Goal: Transaction & Acquisition: Purchase product/service

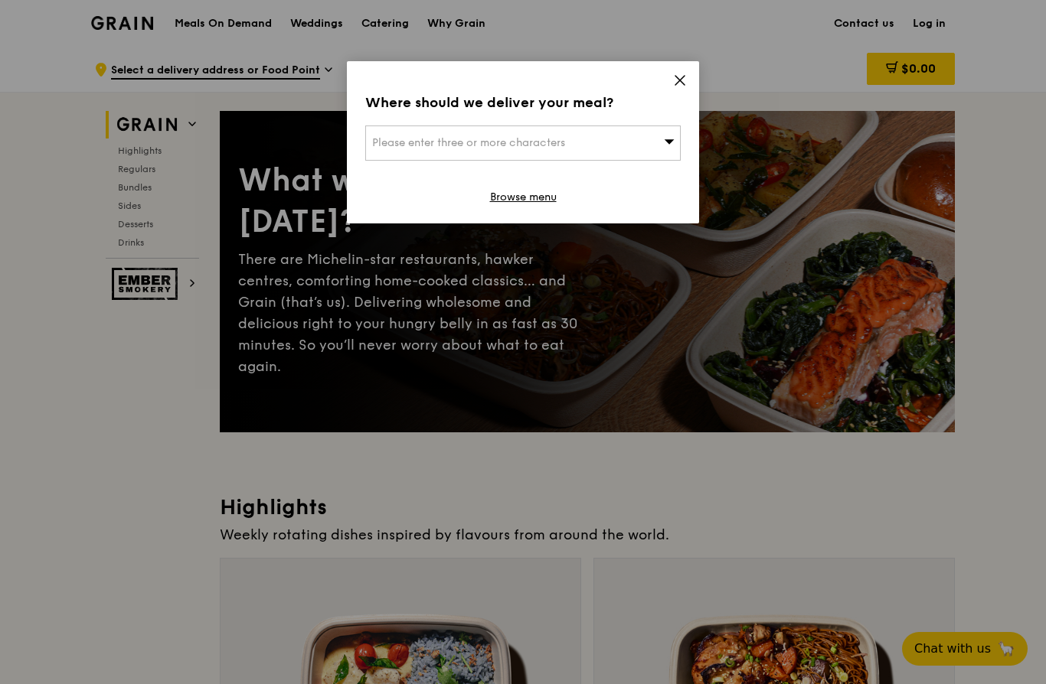
click at [531, 145] on span "Please enter three or more characters" at bounding box center [468, 142] width 193 height 13
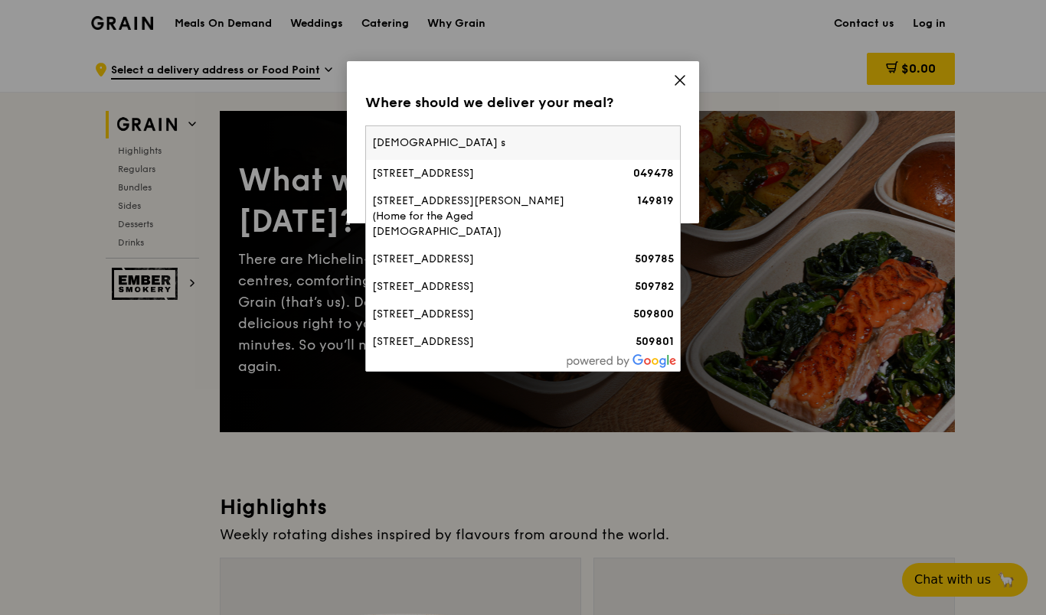
type input "[DEMOGRAPHIC_DATA] st"
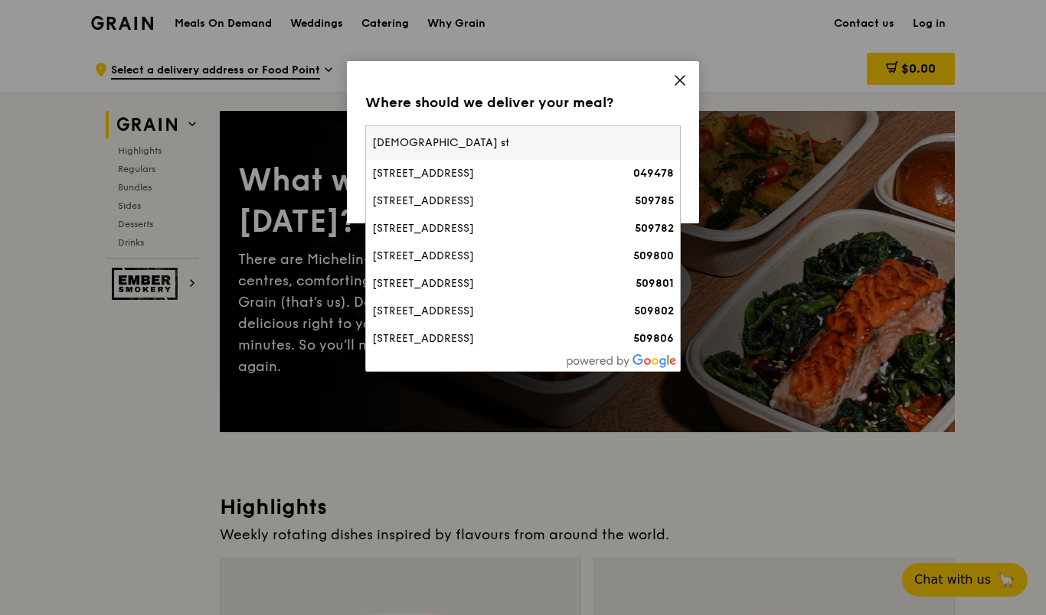
click at [468, 176] on div "[STREET_ADDRESS]" at bounding box center [485, 173] width 227 height 15
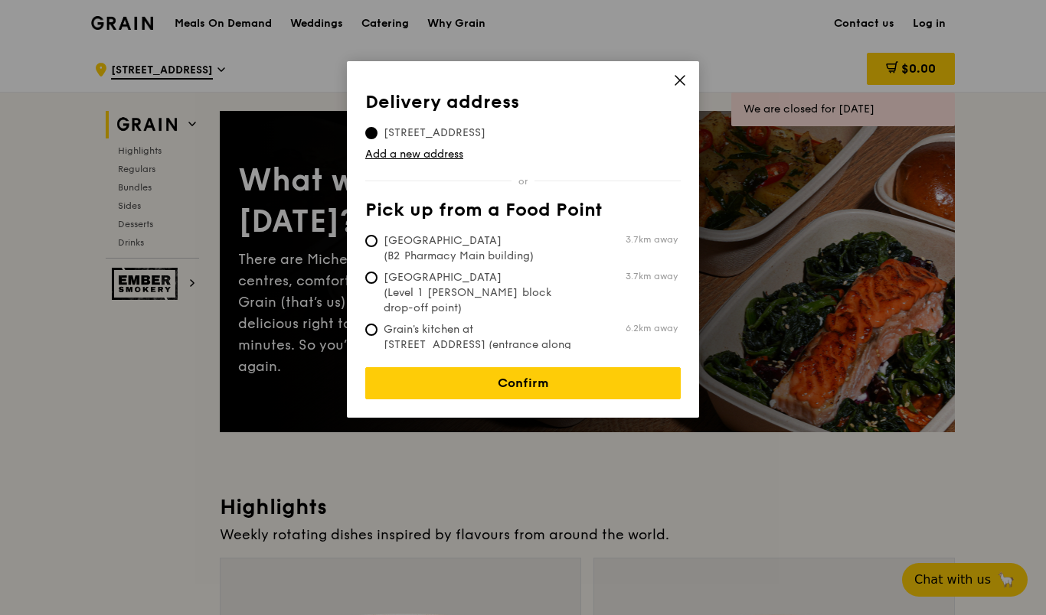
click at [573, 330] on span "Grain's kitchen at [STREET_ADDRESS] (entrance along [PERSON_NAME][GEOGRAPHIC_DA…" at bounding box center [479, 352] width 228 height 61
click at [377, 330] on input "Grain's kitchen at [STREET_ADDRESS] (entrance along [PERSON_NAME][GEOGRAPHIC_DA…" at bounding box center [371, 330] width 12 height 12
radio input "true"
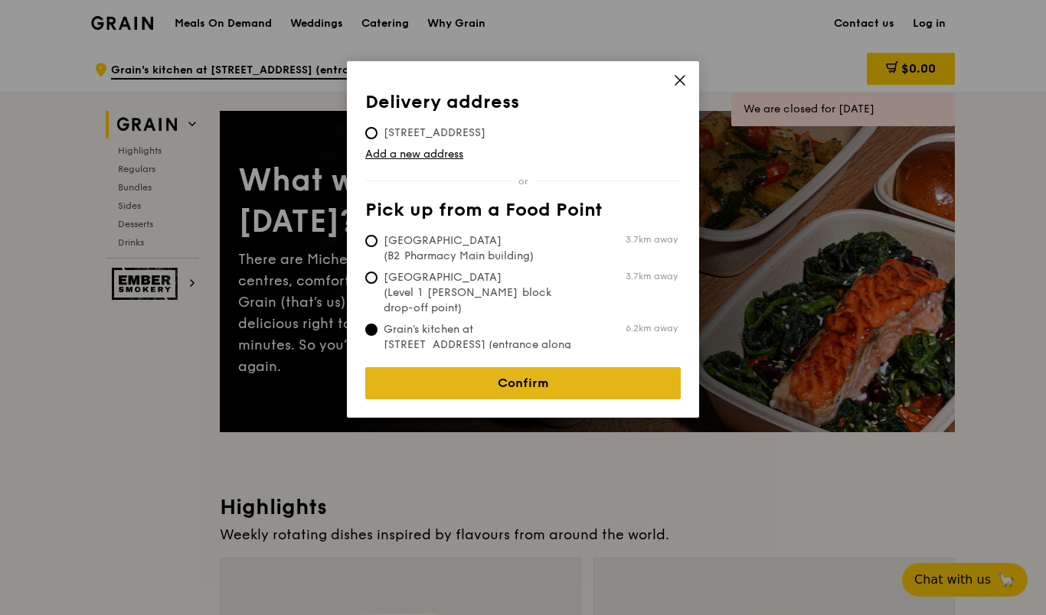
click at [543, 384] on link "Confirm" at bounding box center [522, 383] width 315 height 32
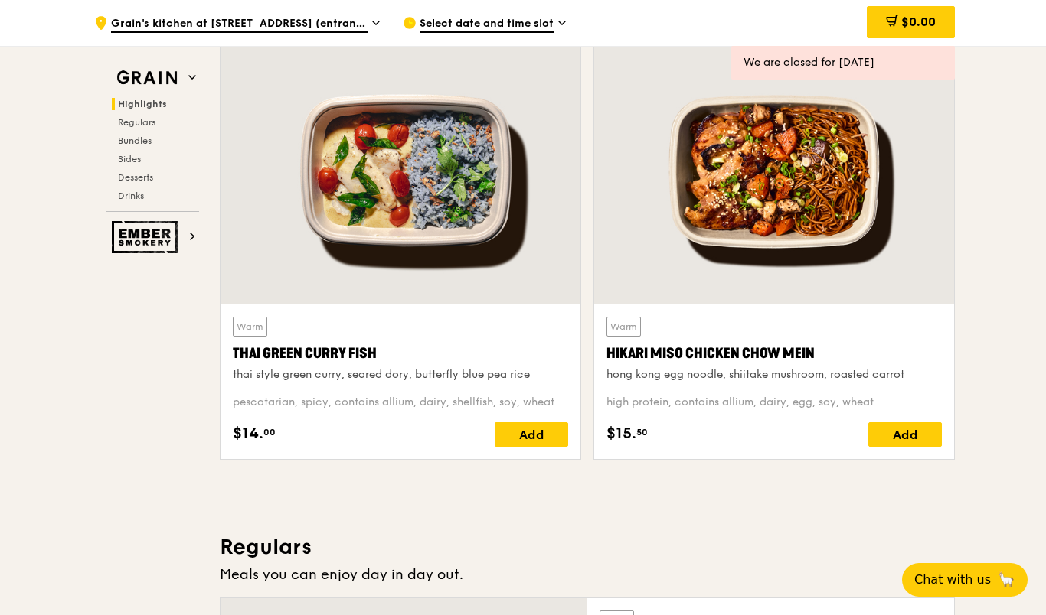
scroll to position [518, 0]
click at [922, 440] on div "Add" at bounding box center [904, 435] width 73 height 24
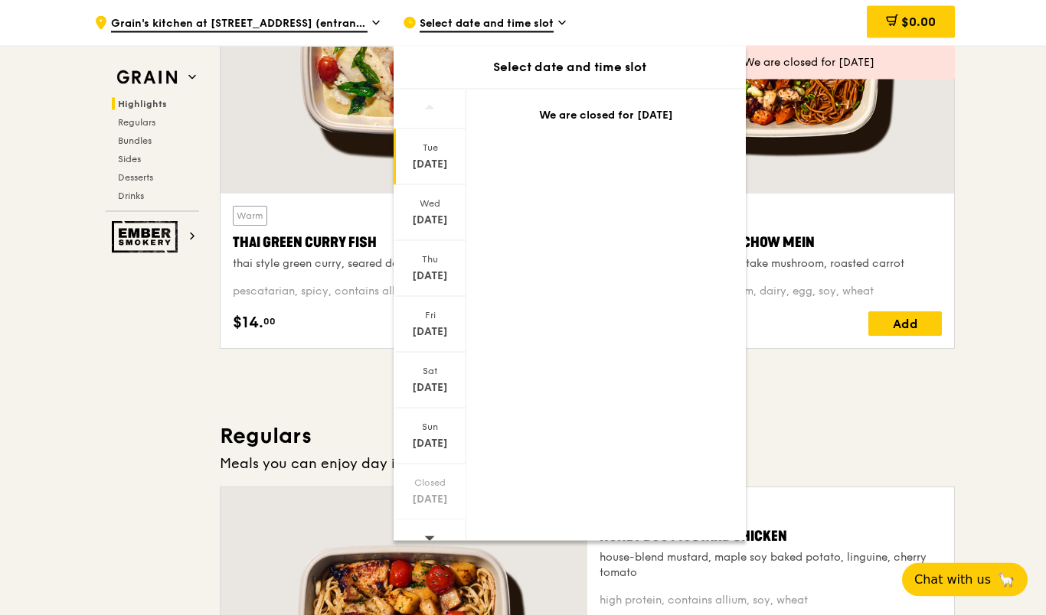
click at [429, 537] on icon at bounding box center [430, 539] width 10 height 5
click at [435, 178] on div "[DATE]" at bounding box center [429, 157] width 73 height 56
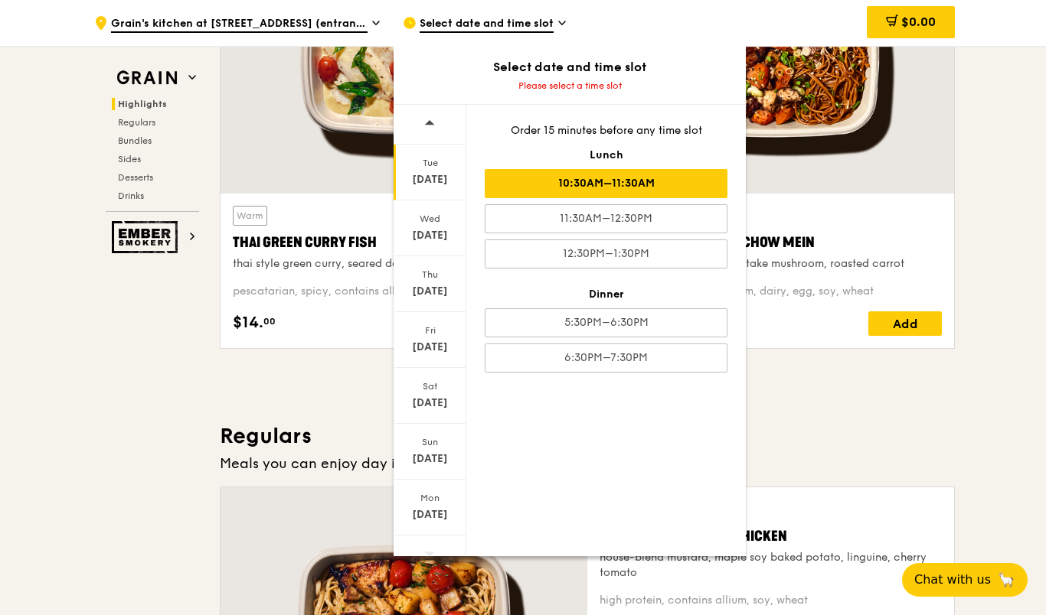
click at [658, 184] on div "10:30AM–11:30AM" at bounding box center [606, 183] width 243 height 29
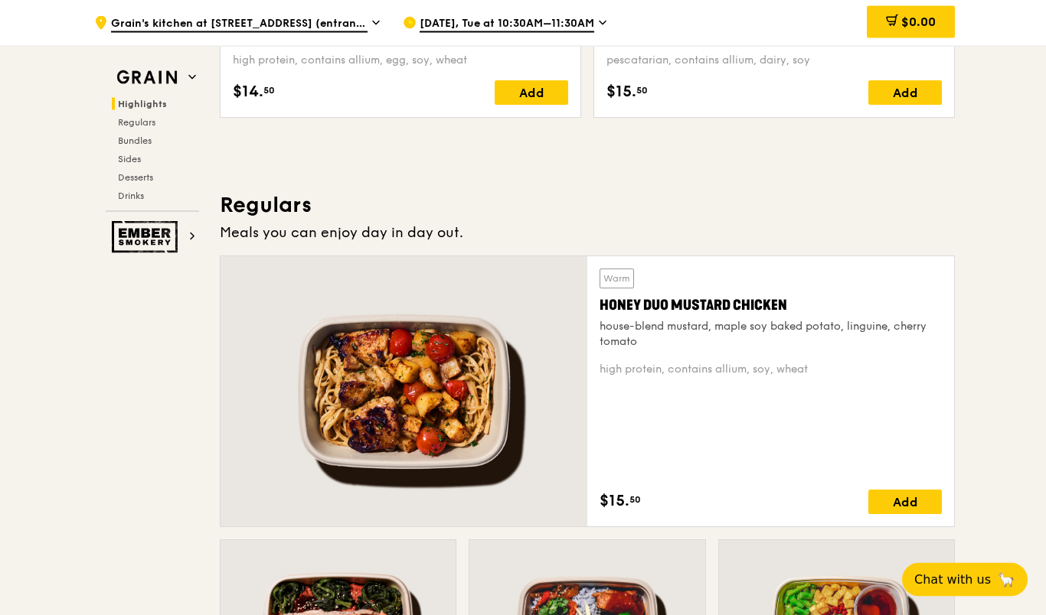
scroll to position [876, 0]
click at [908, 101] on div "Add" at bounding box center [904, 92] width 73 height 24
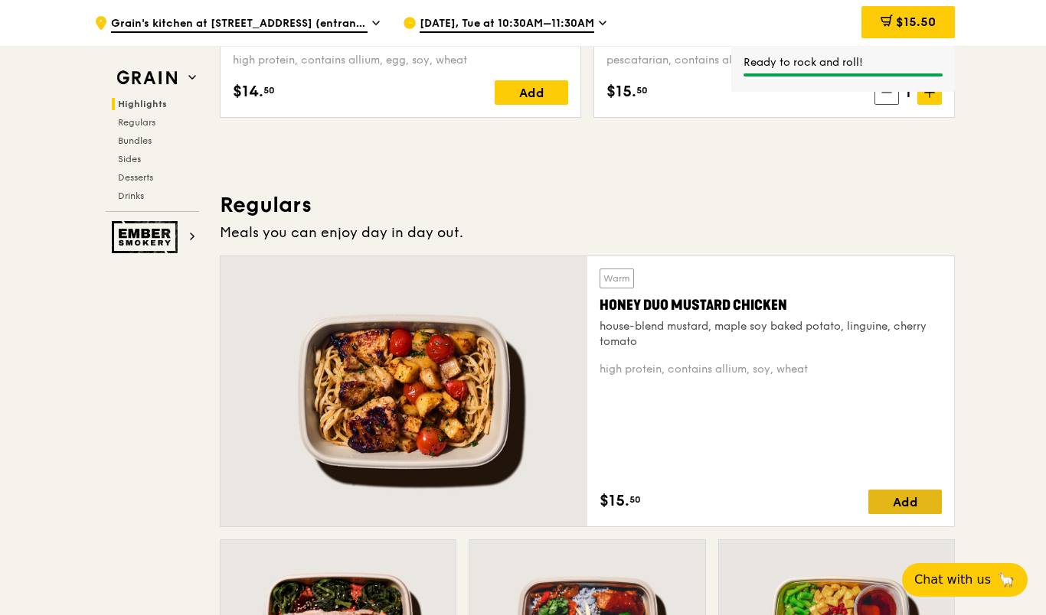
click at [914, 504] on div "Add" at bounding box center [904, 502] width 73 height 24
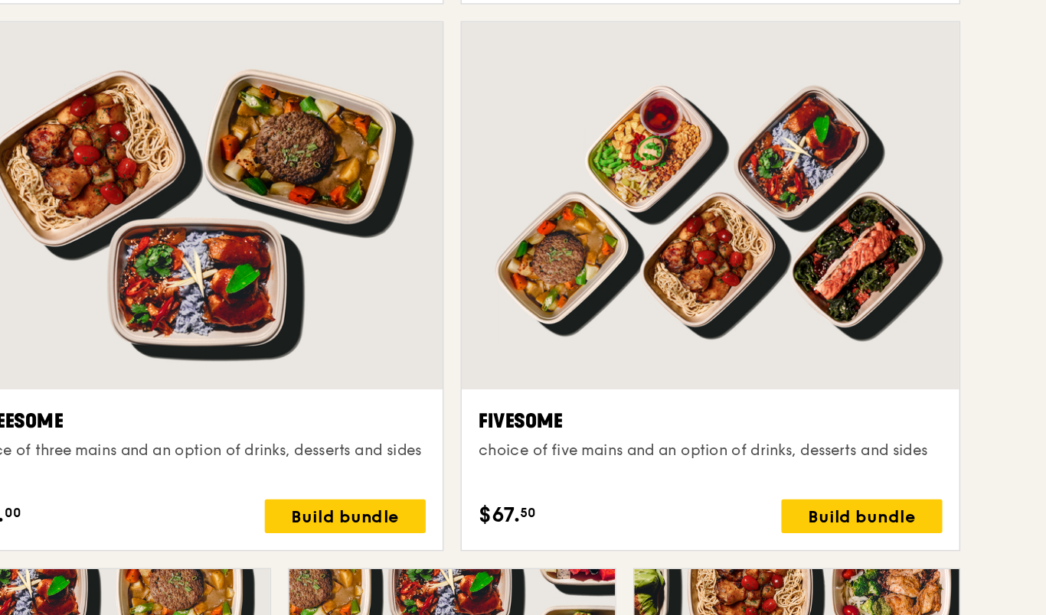
scroll to position [2624, 0]
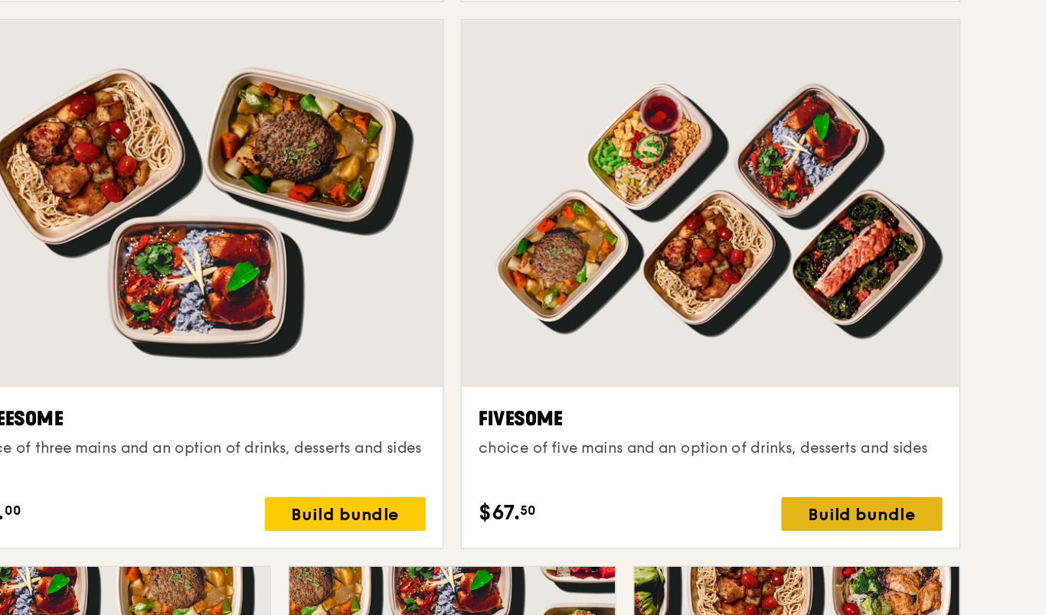
click at [825, 432] on div "Build bundle" at bounding box center [883, 444] width 116 height 24
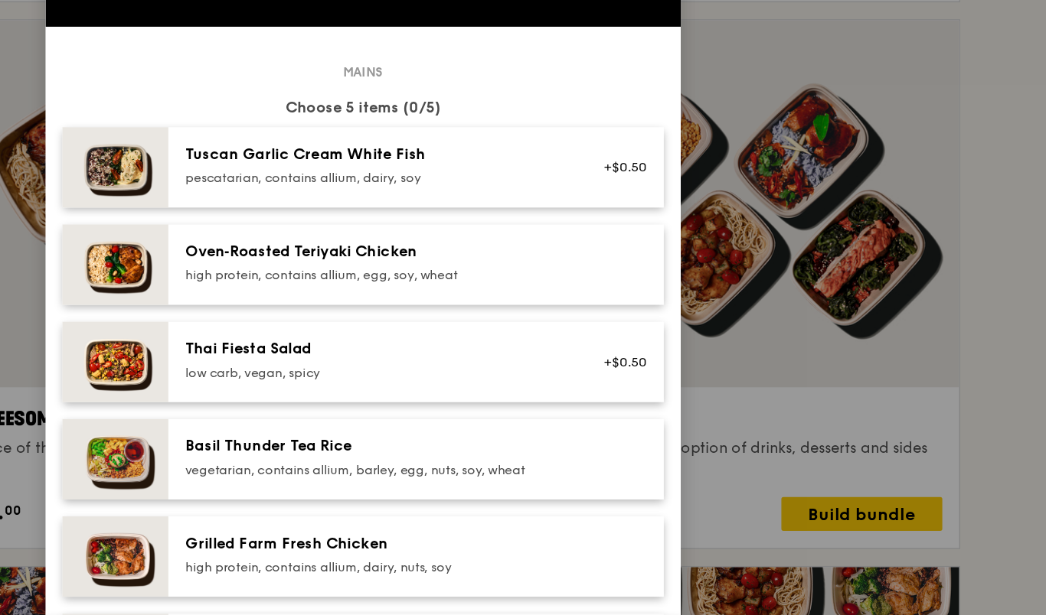
click at [394, 195] on div "pescatarian, contains allium, dairy, soy" at bounding box center [531, 201] width 275 height 12
click at [394, 266] on div "high protein, contains allium, egg, soy, wheat" at bounding box center [531, 272] width 275 height 12
click at [394, 336] on div "low carb, vegan, spicy" at bounding box center [531, 342] width 275 height 12
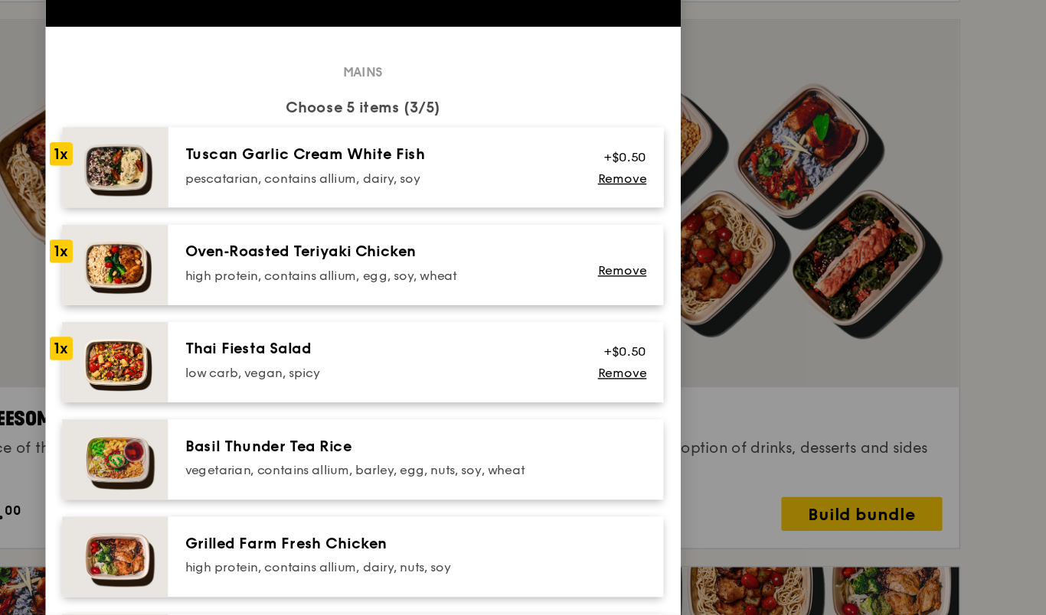
click at [394, 406] on div "vegetarian, contains allium, barley, egg, nuts, soy, wheat" at bounding box center [531, 412] width 275 height 12
click at [382, 487] on div "Grilled Farm Fresh Chicken high protein, contains allium, dairy, nuts, soy" at bounding box center [561, 475] width 358 height 58
click at [722, 24] on span at bounding box center [732, 34] width 21 height 21
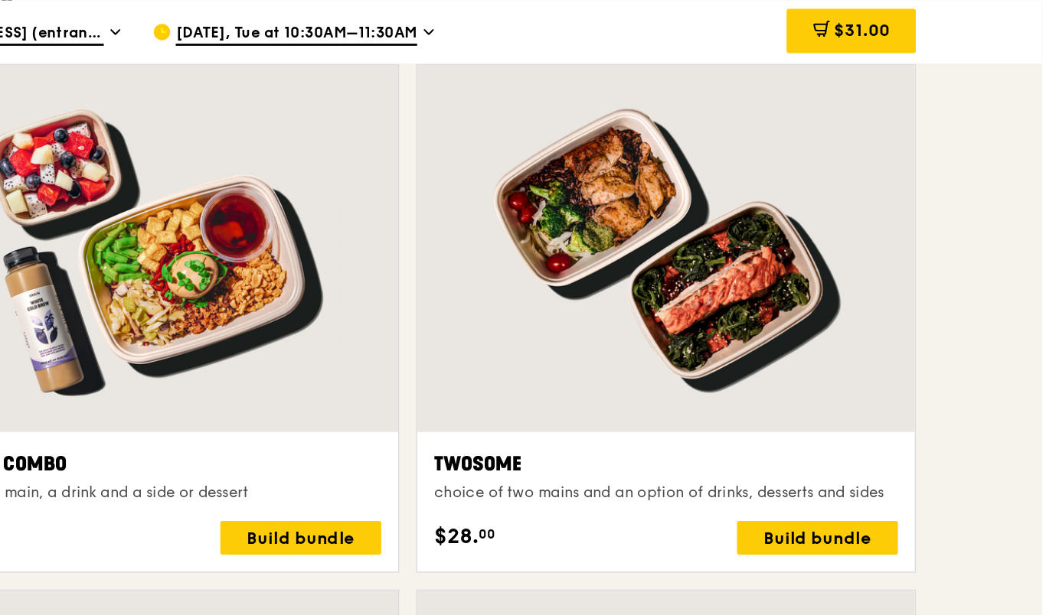
scroll to position [2244, 0]
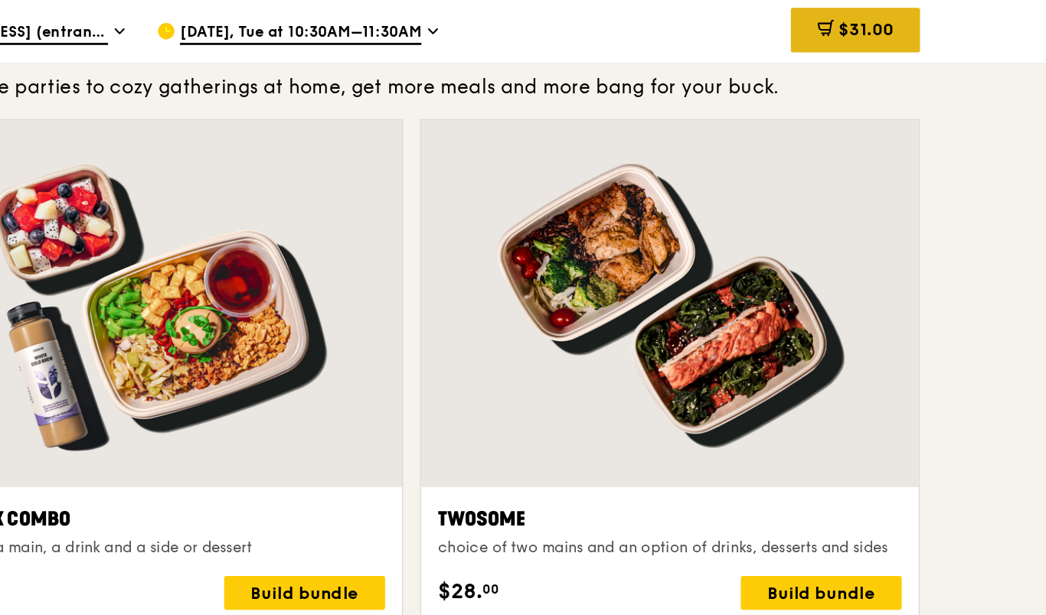
click at [861, 30] on div "$31.00" at bounding box center [907, 22] width 93 height 32
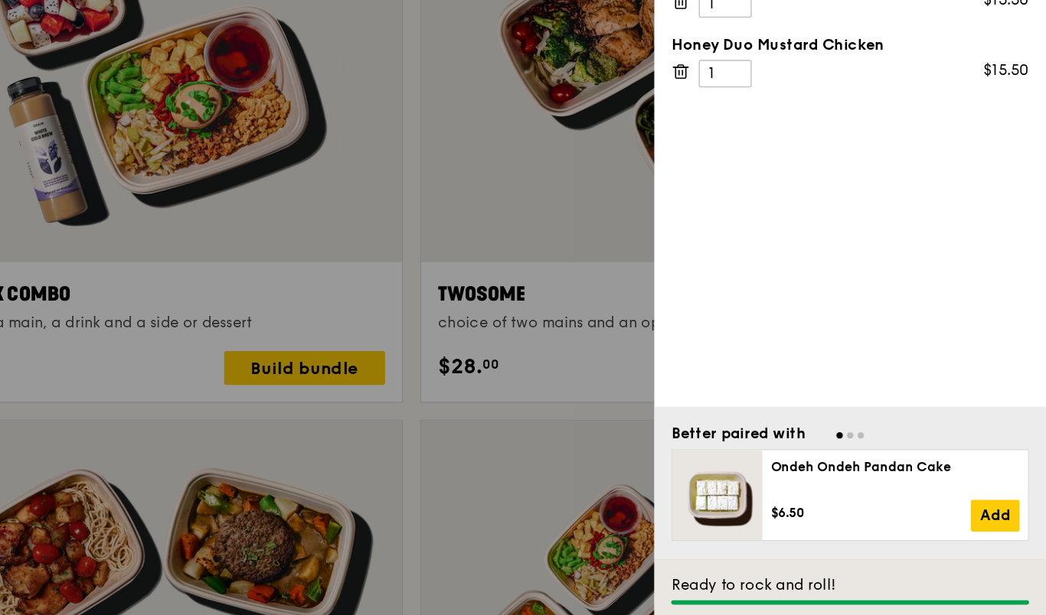
scroll to position [2361, 0]
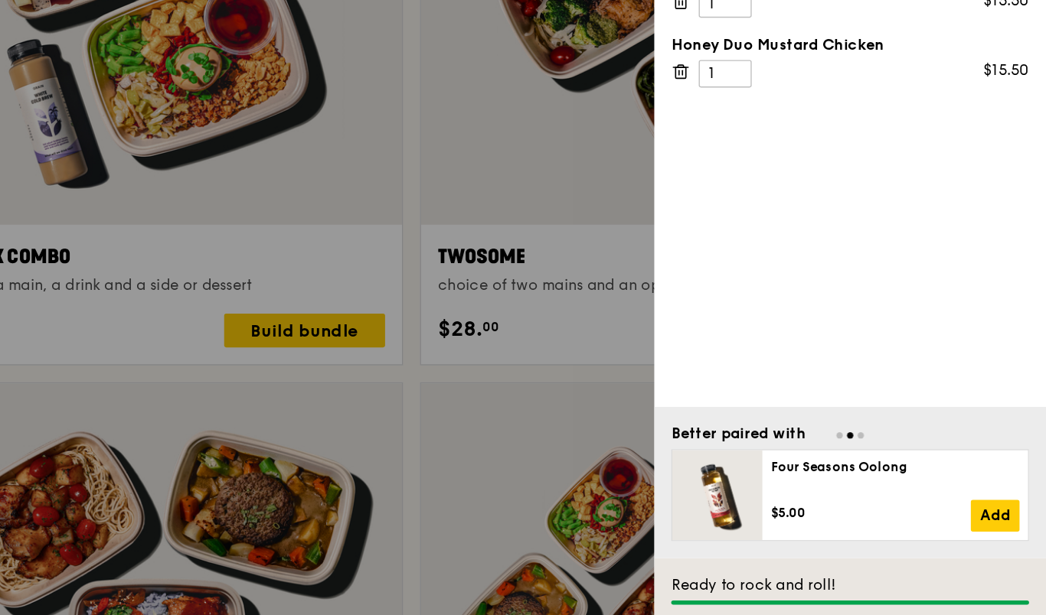
click at [775, 534] on div "Or get door-to-door delivery" at bounding box center [904, 540] width 259 height 12
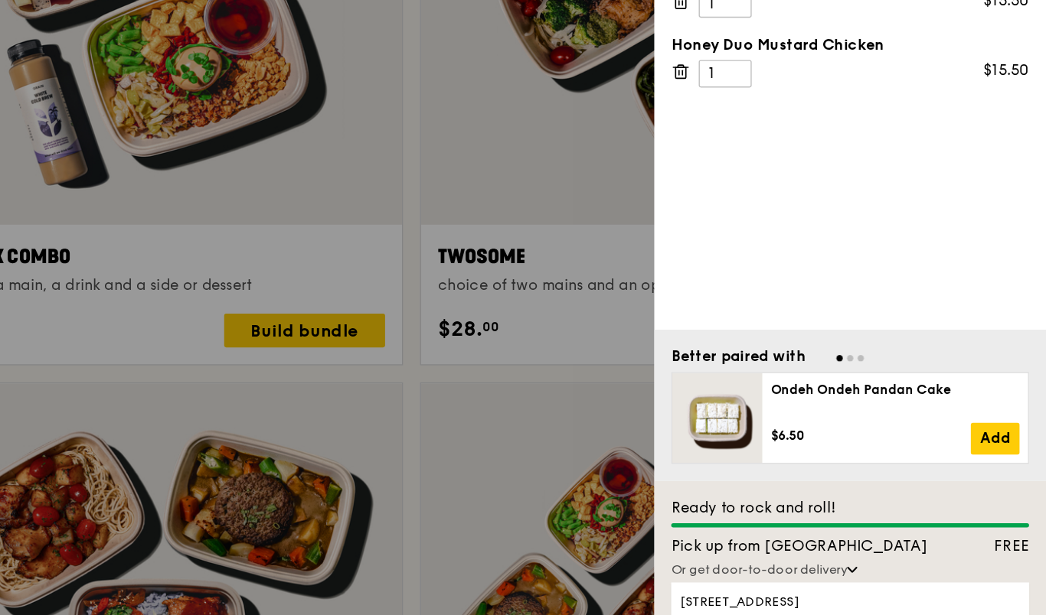
click at [775, 478] on div "Or get door-to-door delivery" at bounding box center [904, 484] width 259 height 12
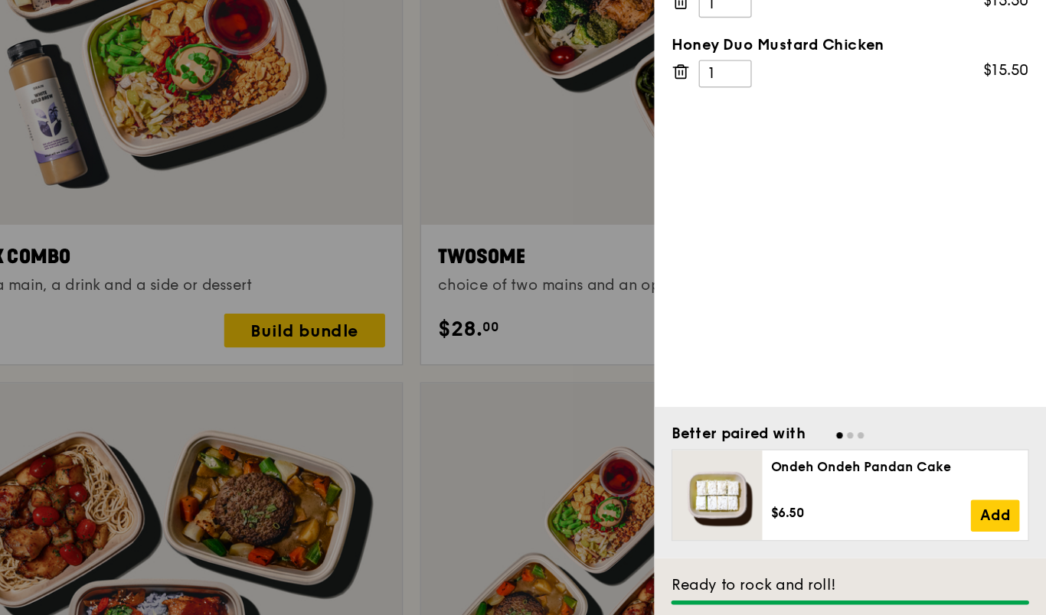
click at [775, 534] on div "Or get door-to-door delivery" at bounding box center [904, 540] width 259 height 12
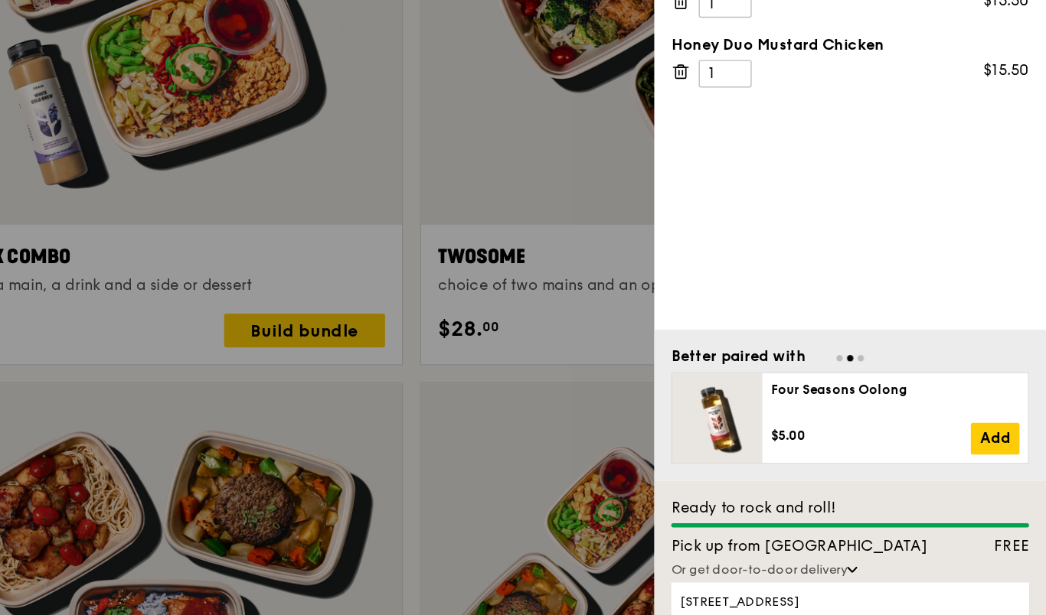
click at [775, 521] on link "Add address" at bounding box center [904, 533] width 259 height 25
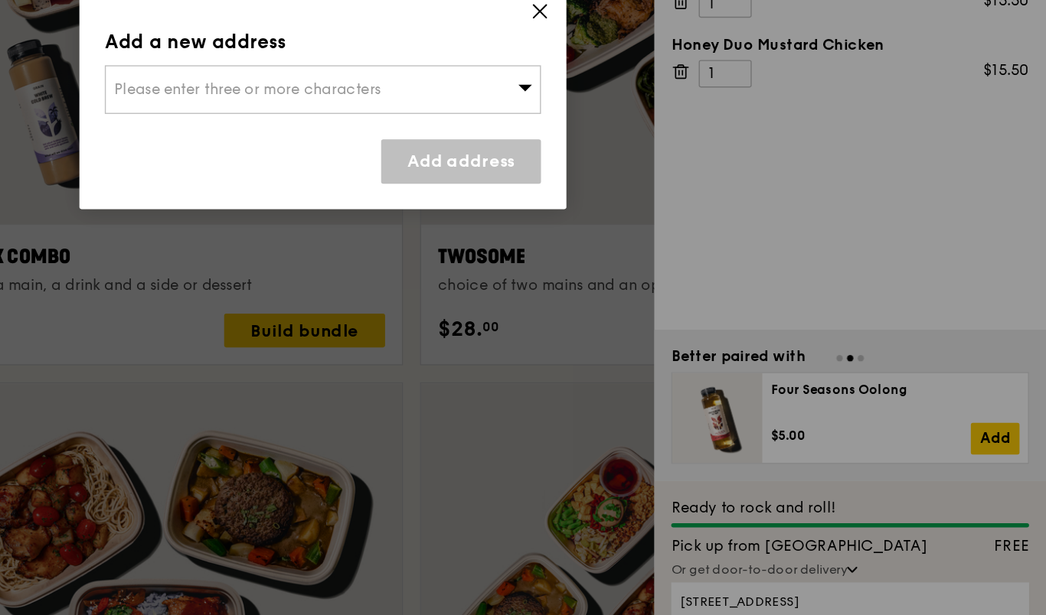
click at [673, 73] on icon at bounding box center [680, 80] width 14 height 14
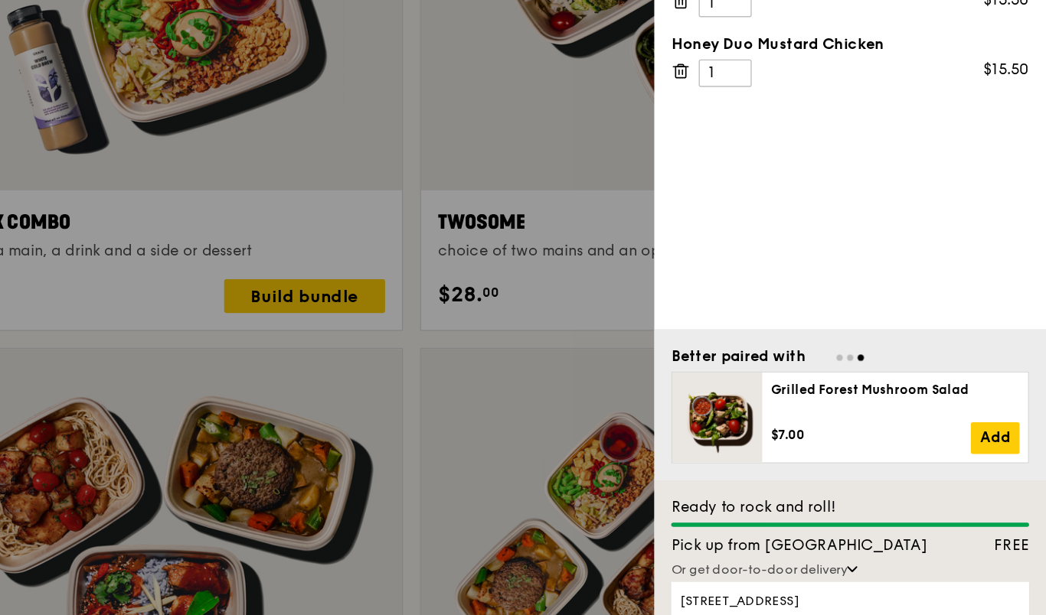
scroll to position [2386, 0]
click at [902, 483] on icon at bounding box center [905, 484] width 6 height 3
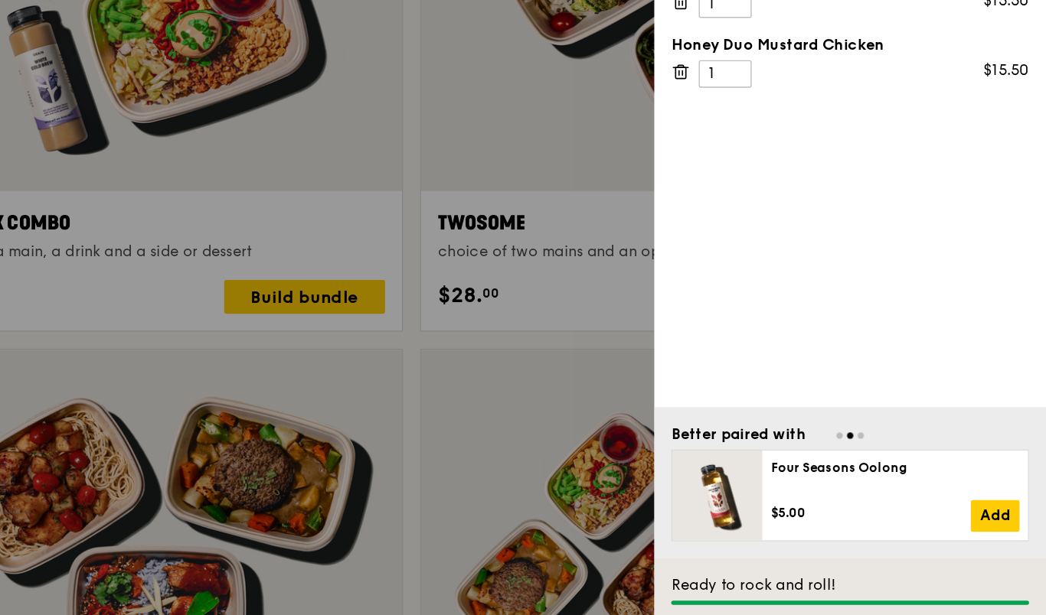
click at [775, 534] on div "Or get door-to-door delivery" at bounding box center [904, 540] width 259 height 12
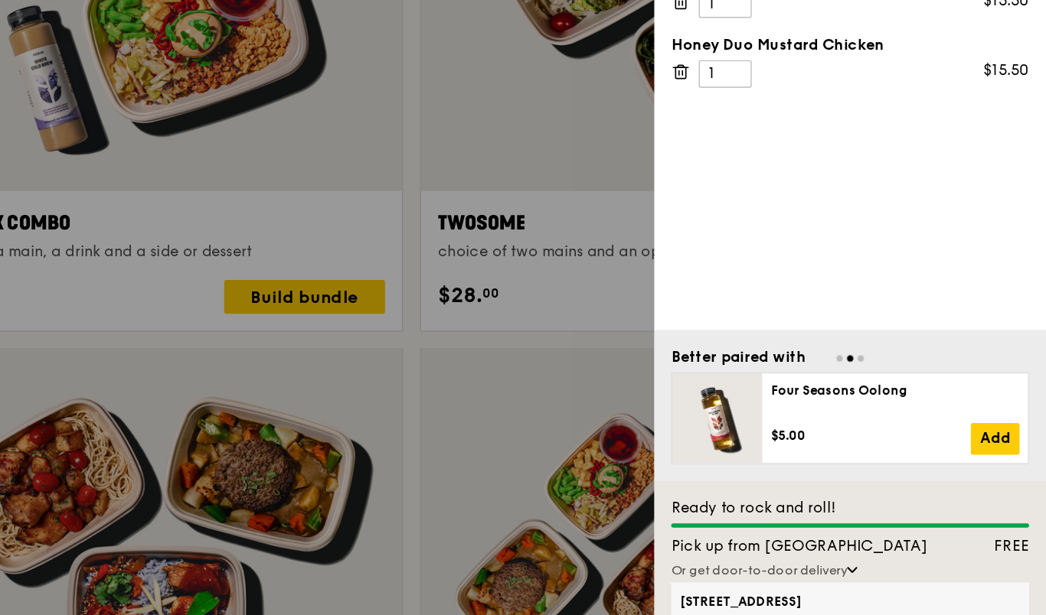
click at [781, 500] on label "[STREET_ADDRESS]" at bounding box center [904, 507] width 246 height 15
click at [0, 0] on input "[STREET_ADDRESS]" at bounding box center [0, 0] width 0 height 0
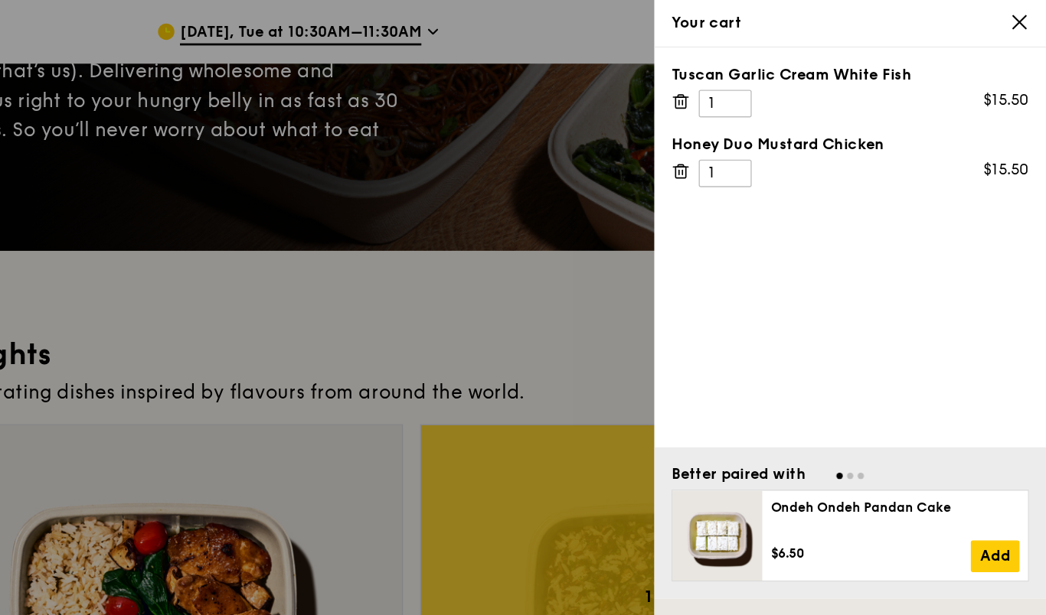
scroll to position [191, 0]
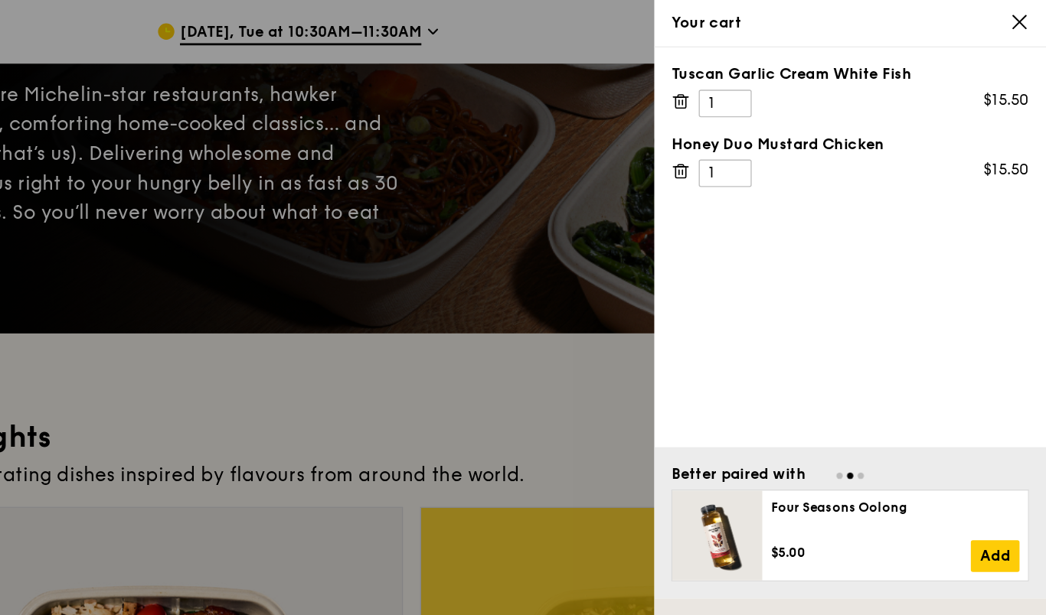
click at [1020, 18] on icon at bounding box center [1027, 16] width 14 height 14
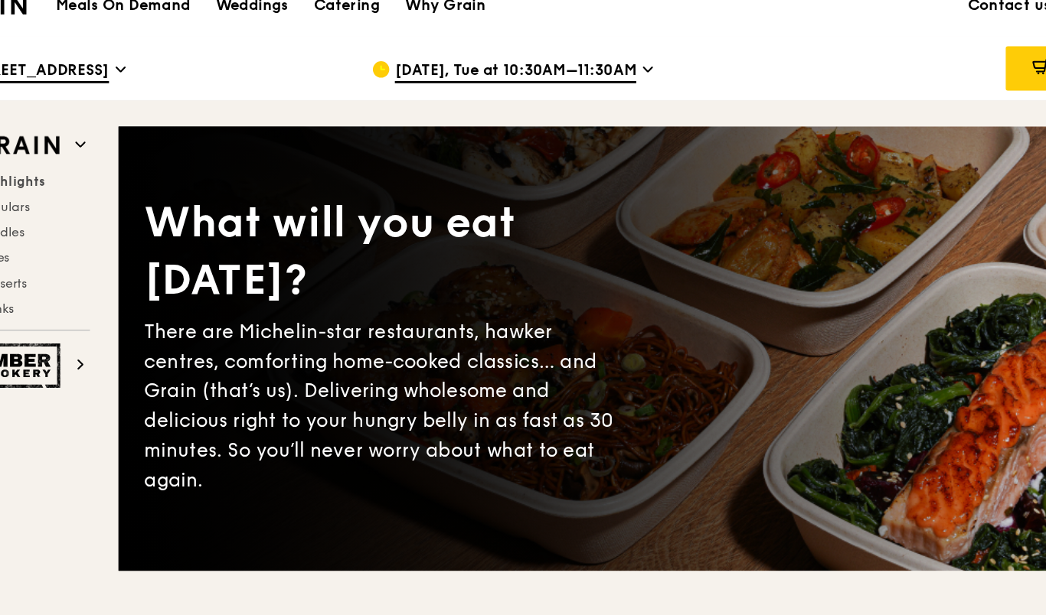
scroll to position [0, 0]
